Goal: Transaction & Acquisition: Purchase product/service

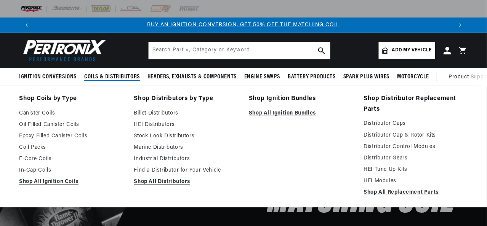
click at [116, 77] on span "Coils & Distributors" at bounding box center [112, 77] width 56 height 8
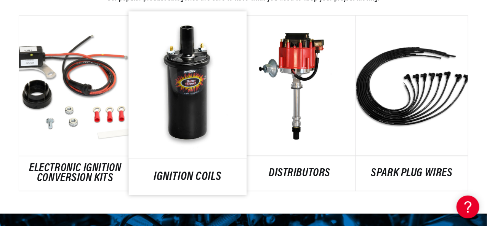
scroll to position [457, 0]
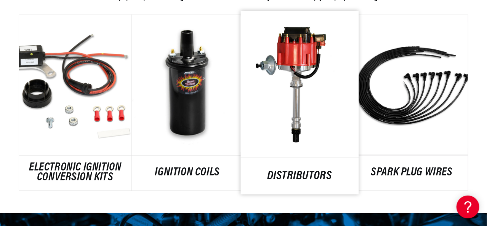
click at [298, 171] on link "DISTRIBUTORS" at bounding box center [300, 176] width 118 height 10
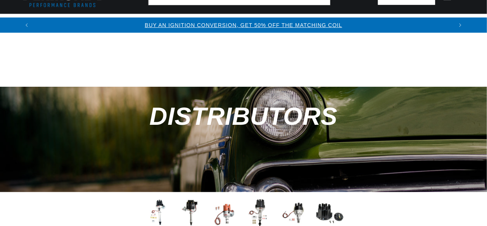
click at [158, 198] on img at bounding box center [158, 213] width 30 height 30
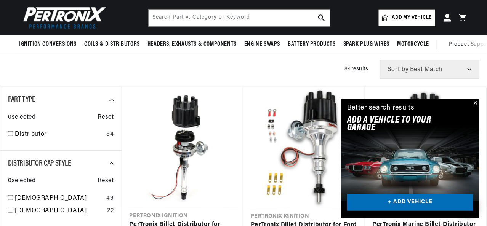
scroll to position [203, 0]
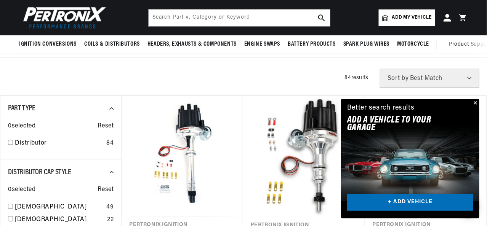
click at [474, 102] on div "Close dialog FIND THE RIGHT PARTS Take our quick quiz using the button below, a…" at bounding box center [243, 113] width 487 height 226
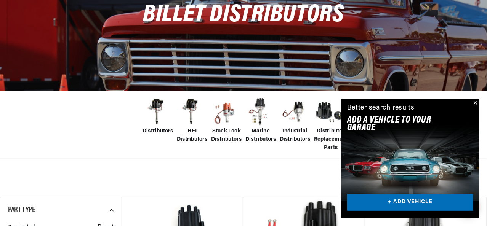
scroll to position [0, 0]
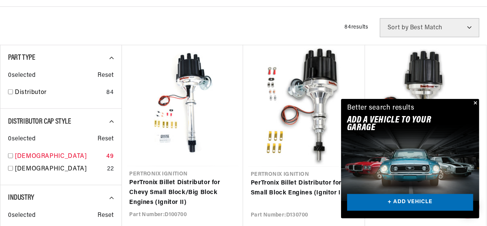
click at [9, 156] on input "checkbox" at bounding box center [10, 156] width 5 height 5
checkbox input "true"
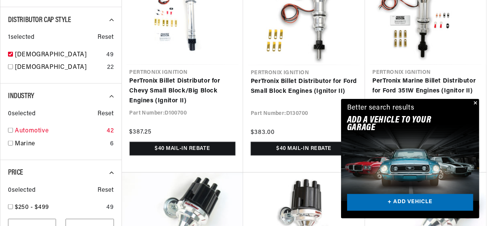
click at [9, 131] on input "checkbox" at bounding box center [10, 130] width 5 height 5
checkbox input "true"
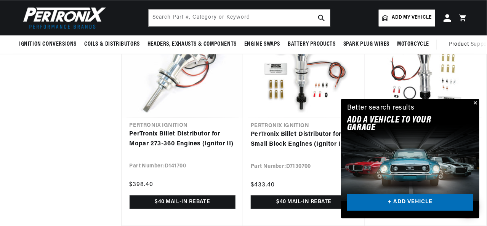
click at [476, 103] on button "Close" at bounding box center [474, 103] width 9 height 9
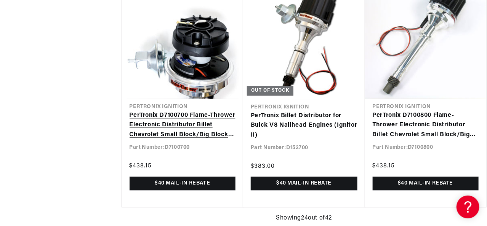
scroll to position [1931, 0]
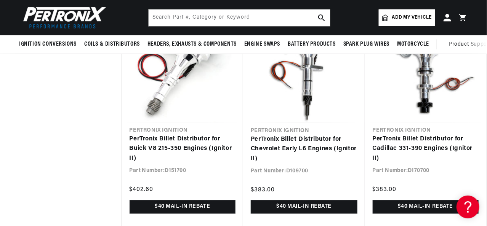
scroll to position [1584, 0]
